Goal: Check status: Check status

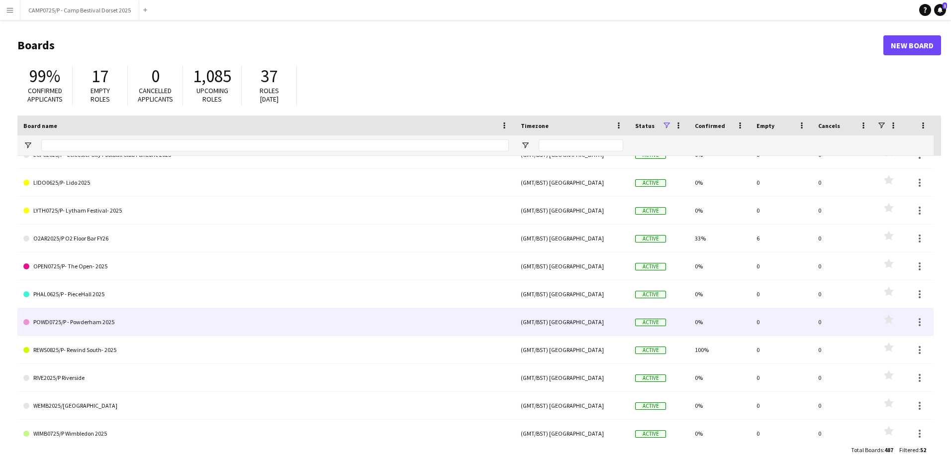
scroll to position [1165, 0]
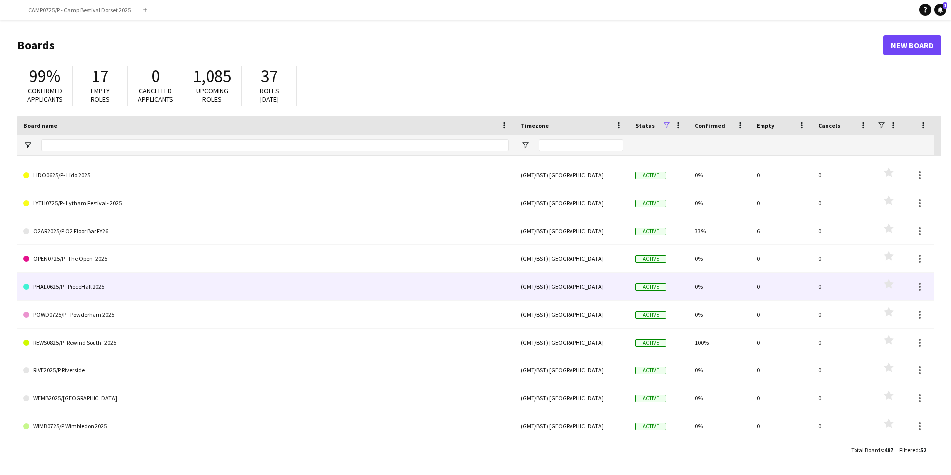
click at [86, 283] on link "PHAL0625/P - PieceHall 2025" at bounding box center [266, 287] width 486 height 28
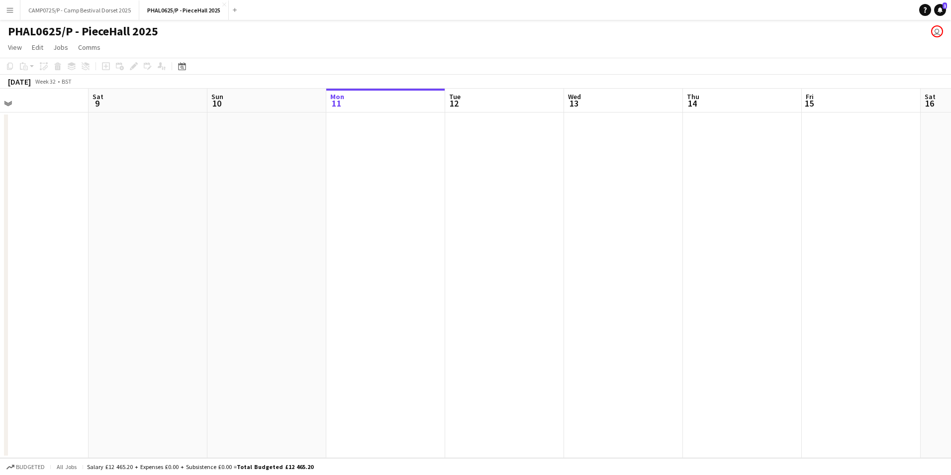
drag, startPoint x: 346, startPoint y: 259, endPoint x: 507, endPoint y: 222, distance: 165.0
click at [558, 222] on app-calendar-viewport "Wed 6 Thu 7 Fri 8 Sat 9 Sun 10 Mon 11 Tue 12 Wed 13 Thu 14 Fri 15 Sat 16 Sun 17…" at bounding box center [475, 273] width 951 height 369
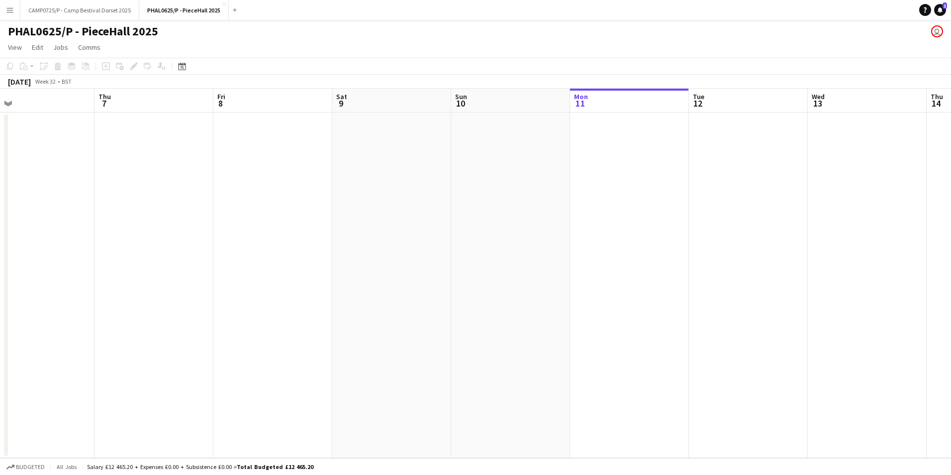
drag, startPoint x: 561, startPoint y: 262, endPoint x: 325, endPoint y: 222, distance: 239.2
click at [663, 262] on app-calendar-viewport "Mon 4 Tue 5 Wed 6 Thu 7 Fri 8 Sat 9 Sun 10 Mon 11 Tue 12 Wed 13 Thu 14 Fri 15 S…" at bounding box center [475, 273] width 951 height 369
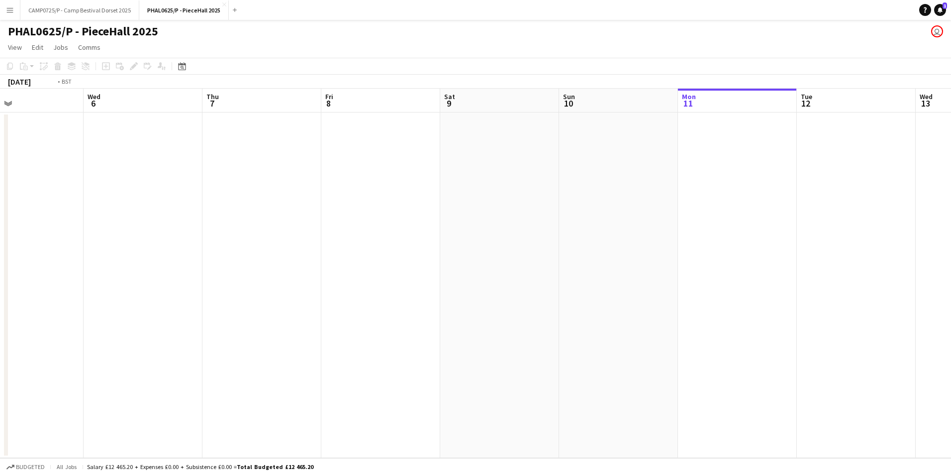
drag, startPoint x: 377, startPoint y: 226, endPoint x: 449, endPoint y: 240, distance: 73.0
click at [582, 237] on app-calendar-viewport "Sun 3 Mon 4 Tue 5 Wed 6 Thu 7 Fri 8 Sat 9 Sun 10 Mon 11 Tue 12 Wed 13 Thu 14 Fr…" at bounding box center [475, 273] width 951 height 369
drag, startPoint x: 311, startPoint y: 222, endPoint x: 631, endPoint y: 251, distance: 320.7
click at [639, 250] on app-calendar-viewport "Mon 28 Tue 29 Wed 30 Thu 31 Fri 1 Sat 2 Sun 3 Mon 4 Tue 5 Wed 6 Thu 7 Fri 8 Sat…" at bounding box center [475, 273] width 951 height 369
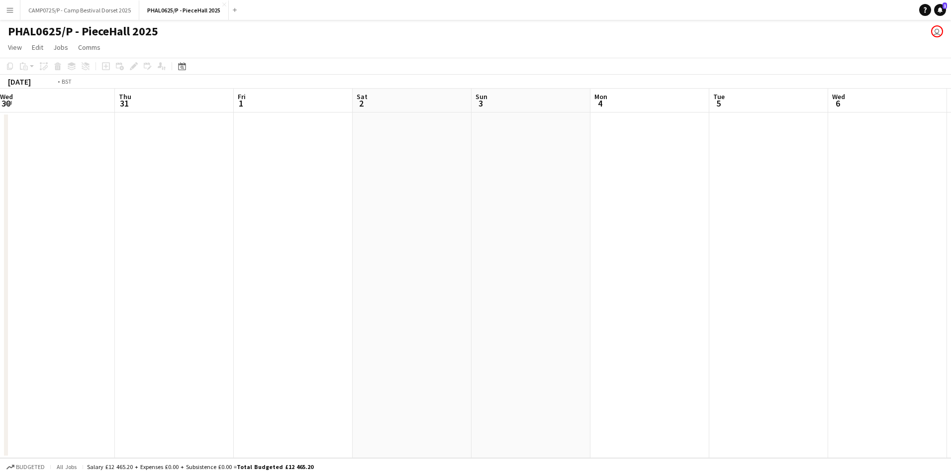
drag, startPoint x: 355, startPoint y: 248, endPoint x: 522, endPoint y: 277, distance: 169.6
click at [634, 278] on app-calendar-viewport "Mon 28 Tue 29 Wed 30 Thu 31 Fri 1 Sat 2 Sun 3 Mon 4 Tue 5 Wed 6 Thu 7 Fri 8 Sat…" at bounding box center [475, 273] width 951 height 369
drag, startPoint x: 558, startPoint y: 282, endPoint x: 622, endPoint y: 297, distance: 65.4
click at [688, 298] on app-calendar-viewport "Wed 23 Thu 24 Fri 25 Sat 26 Sun 27 Mon 28 Tue 29 Wed 30 Thu 31 Fri 1 Sat 2 Sun …" at bounding box center [475, 273] width 951 height 369
click at [708, 312] on app-calendar-viewport "Tue 22 Wed 23 Thu 24 Fri 25 Sat 26 Sun 27 Mon 28 Tue 29 Wed 30 Thu 31 Fri 1 Sat…" at bounding box center [475, 273] width 951 height 369
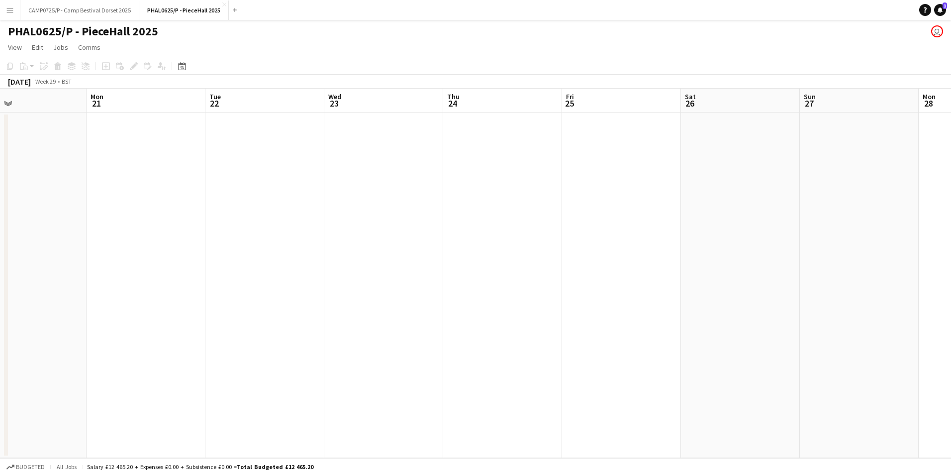
drag, startPoint x: 429, startPoint y: 263, endPoint x: 565, endPoint y: 278, distance: 136.1
click at [565, 278] on app-calendar-viewport "Fri 18 Sat 19 Sun 20 Mon 21 Tue 22 Wed 23 Thu 24 Fri 25 Sat 26 Sun 27 Mon 28 Tu…" at bounding box center [475, 273] width 951 height 369
drag, startPoint x: 432, startPoint y: 266, endPoint x: 615, endPoint y: 252, distance: 184.1
click at [682, 265] on app-calendar-viewport "Fri 18 Sat 19 Sun 20 Mon 21 Tue 22 Wed 23 Thu 24 Fri 25 Sat 26 Sun 27 Mon 28 Tu…" at bounding box center [475, 273] width 951 height 369
drag, startPoint x: 285, startPoint y: 222, endPoint x: 207, endPoint y: 231, distance: 78.2
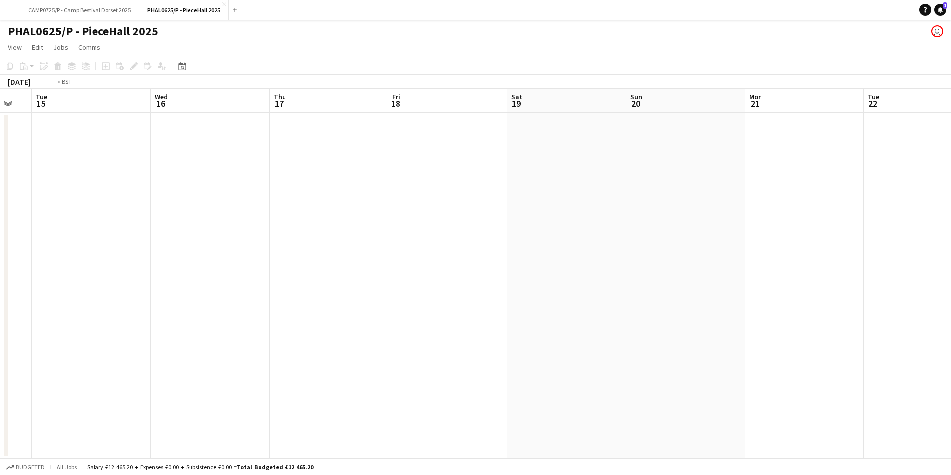
click at [512, 231] on app-calendar-viewport "Sun 13 Mon 14 Tue 15 Wed 16 Thu 17 Fri 18 Sat 19 Sun 20 Mon 21 Tue 22 Wed 23 Th…" at bounding box center [475, 273] width 951 height 369
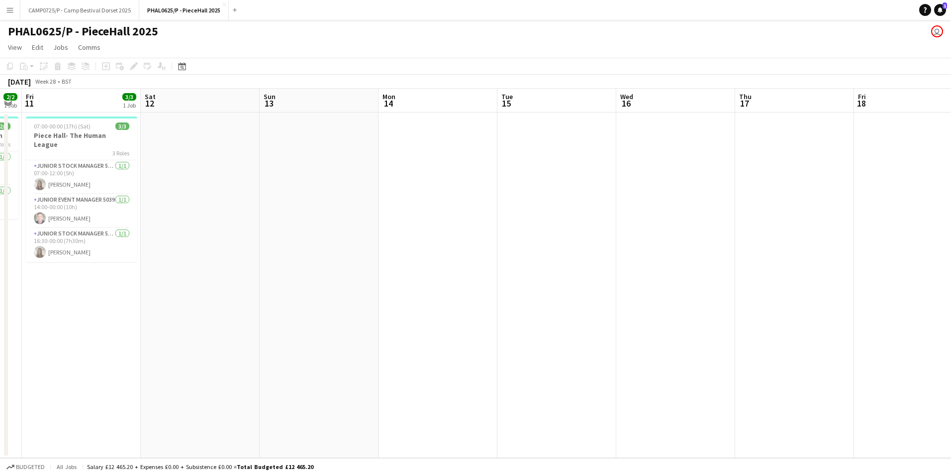
drag, startPoint x: 231, startPoint y: 228, endPoint x: 379, endPoint y: 230, distance: 147.3
click at [379, 230] on app-calendar-viewport "Wed 9 1/1 1 Job Thu 10 2/2 1 Job Fri 11 3/3 1 Job Sat 12 Sun 13 Mon 14 Tue 15 W…" at bounding box center [475, 273] width 951 height 369
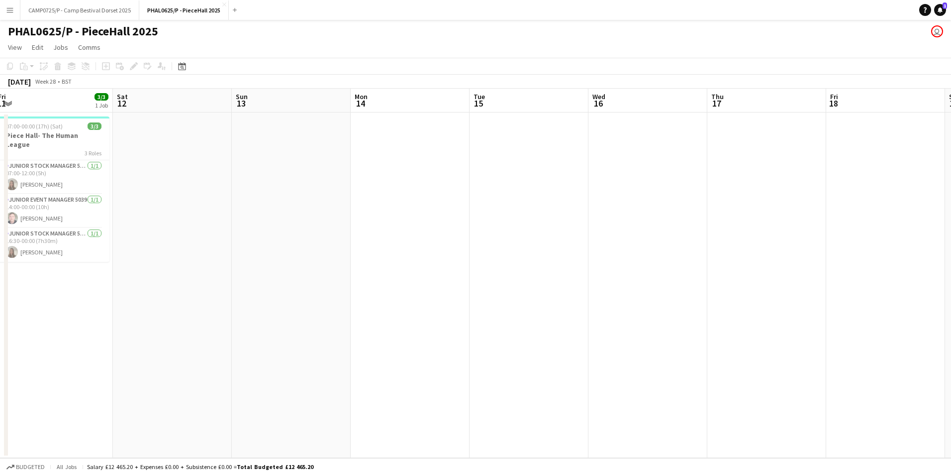
drag, startPoint x: 112, startPoint y: 229, endPoint x: 366, endPoint y: 253, distance: 254.9
click at [366, 253] on app-calendar-viewport "Wed 9 1/1 1 Job Thu 10 2/2 1 Job Fri 11 3/3 1 Job Sat 12 Sun 13 Mon 14 Tue 15 W…" at bounding box center [475, 273] width 951 height 369
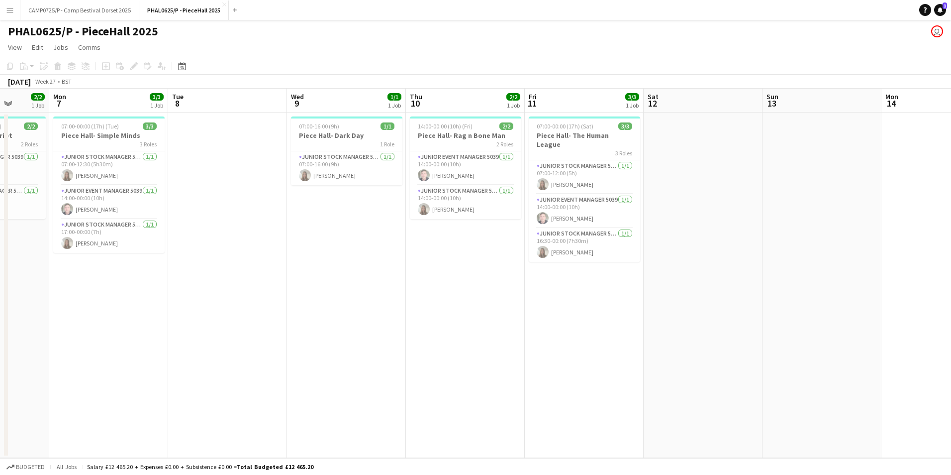
drag, startPoint x: 318, startPoint y: 290, endPoint x: 560, endPoint y: 289, distance: 242.3
click at [560, 289] on app-calendar-viewport "Fri 4 2/2 1 Job Sat 5 2/2 1 Job Sun 6 2/2 1 Job Mon 7 3/3 1 Job Tue 8 Wed 9 1/1…" at bounding box center [475, 273] width 951 height 369
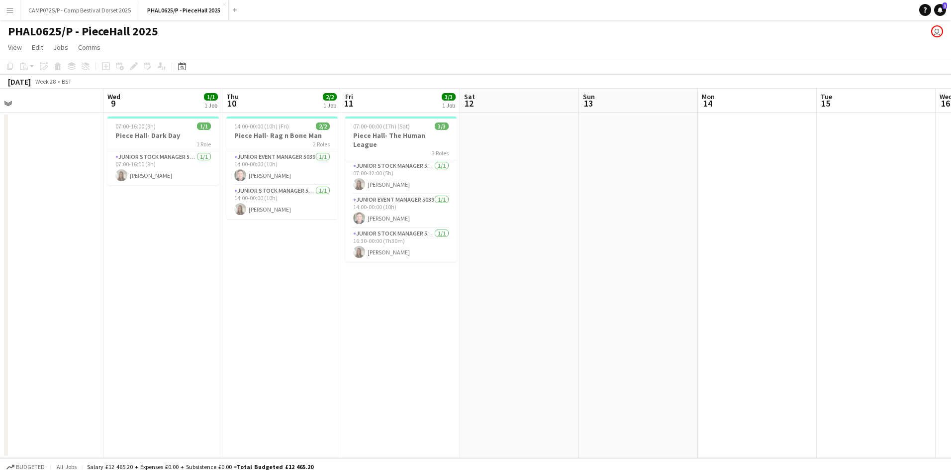
drag, startPoint x: 601, startPoint y: 297, endPoint x: 399, endPoint y: 297, distance: 202.0
click at [399, 300] on app-calendar-viewport "Sun 6 2/2 1 Job Mon 7 3/3 1 Job Tue 8 Wed 9 1/1 1 Job Thu 10 2/2 1 Job Fri 11 3…" at bounding box center [475, 273] width 951 height 369
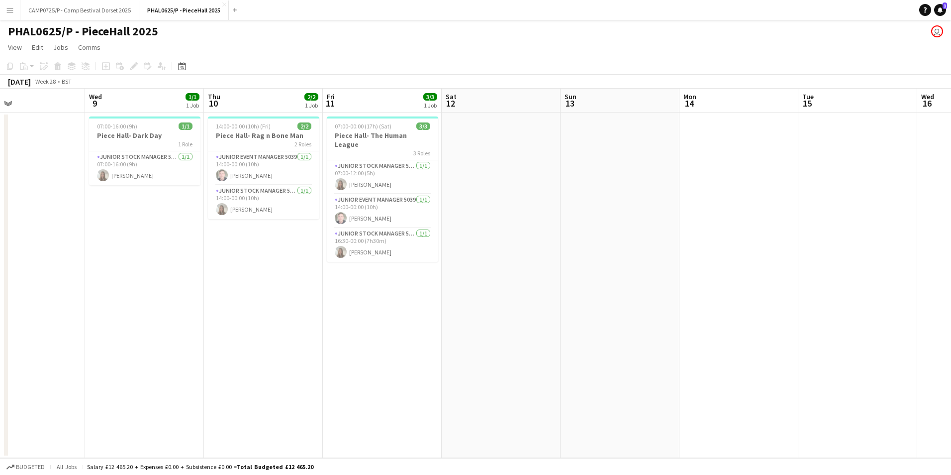
click at [390, 294] on app-date-cell "07:00-00:00 (17h) (Sat) 3/3 Piece Hall- The Human League 3 Roles Junior Stock M…" at bounding box center [382, 284] width 119 height 345
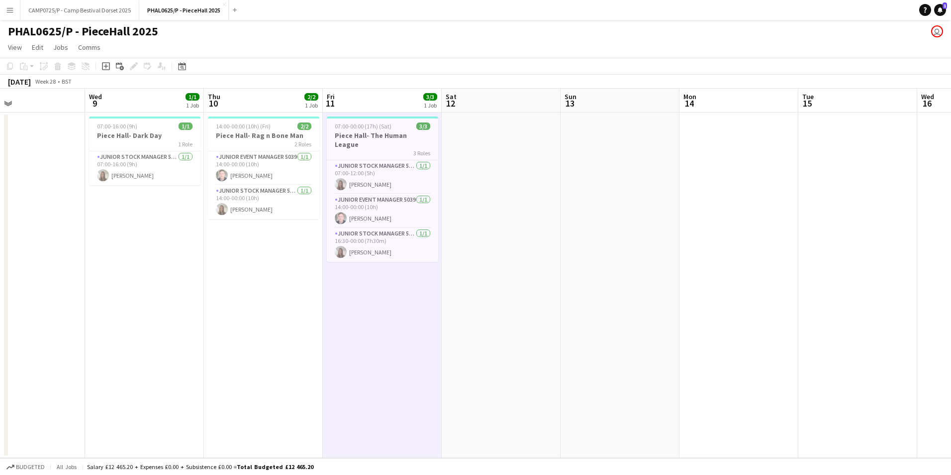
click at [381, 308] on app-date-cell "07:00-00:00 (17h) (Sat) 3/3 Piece Hall- The Human League 3 Roles Junior Stock M…" at bounding box center [382, 284] width 119 height 345
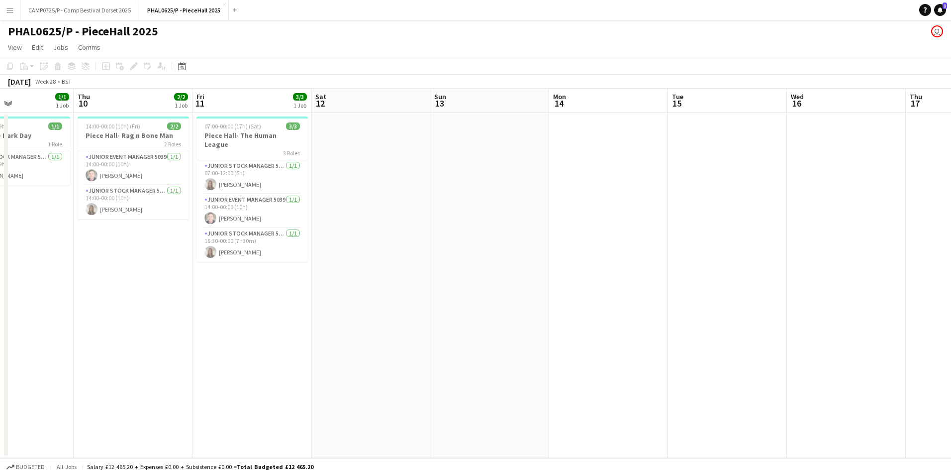
drag, startPoint x: 502, startPoint y: 284, endPoint x: 372, endPoint y: 271, distance: 131.0
click at [372, 271] on app-calendar-viewport "Sun 6 2/2 1 Job Mon 7 3/3 1 Job Tue 8 Wed 9 1/1 1 Job Thu 10 2/2 1 Job Fri 11 3…" at bounding box center [475, 273] width 951 height 369
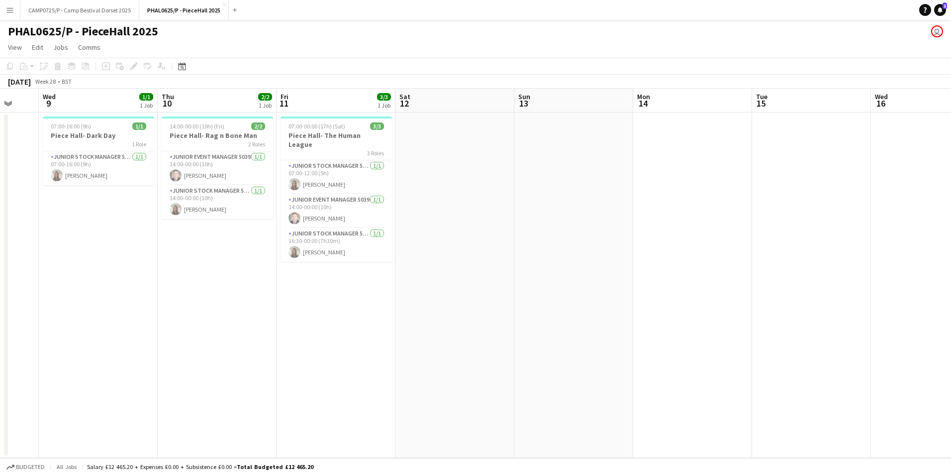
drag, startPoint x: 515, startPoint y: 268, endPoint x: 374, endPoint y: 270, distance: 141.3
click at [374, 270] on app-calendar-viewport "Sun 6 2/2 1 Job Mon 7 3/3 1 Job Tue 8 Wed 9 1/1 1 Job Thu 10 2/2 1 Job Fri 11 3…" at bounding box center [475, 273] width 951 height 369
